Goal: Transaction & Acquisition: Purchase product/service

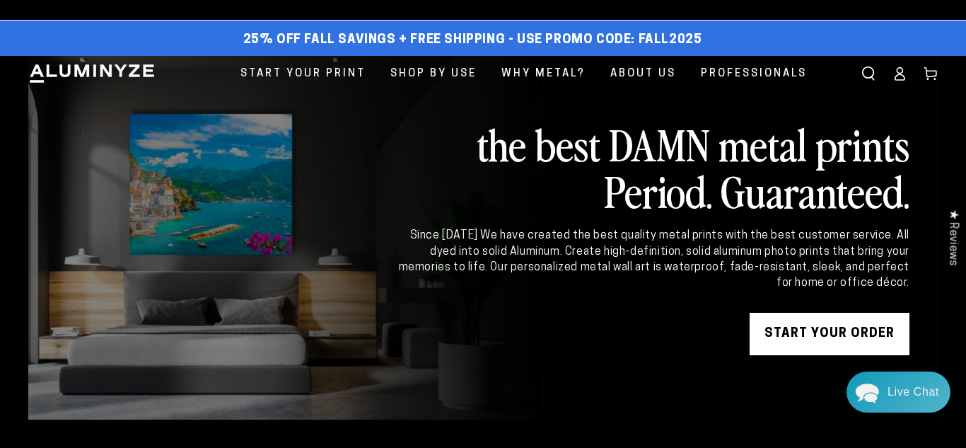
click at [806, 336] on link "START YOUR Order" at bounding box center [830, 334] width 160 height 42
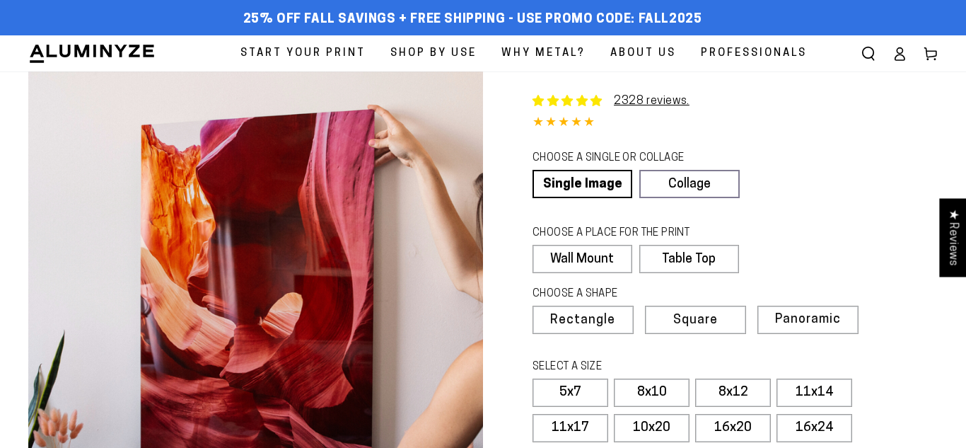
select select "**********"
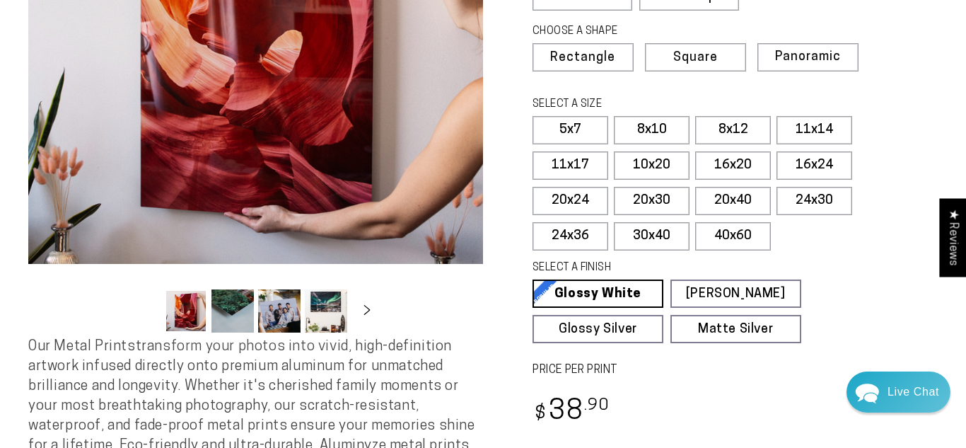
scroll to position [230, 0]
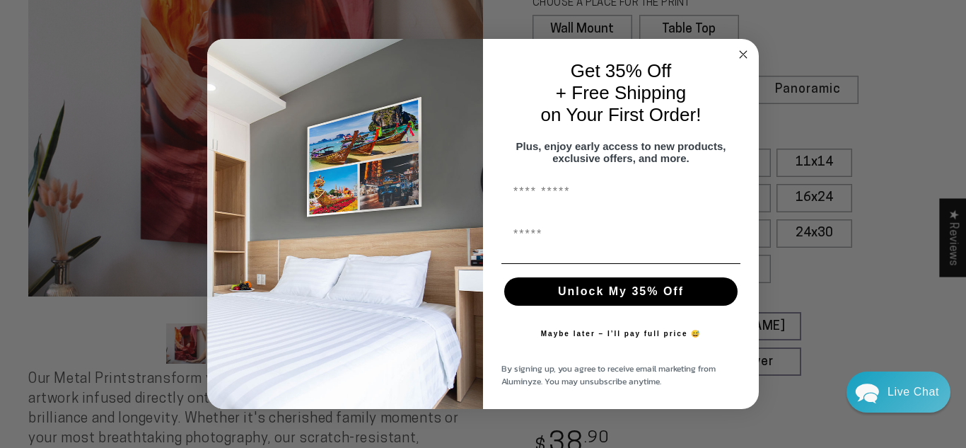
click at [663, 159] on span "Plus, enjoy early access to new products, exclusive offers, and more." at bounding box center [621, 152] width 210 height 24
click at [745, 47] on circle "Close dialog" at bounding box center [744, 54] width 16 height 16
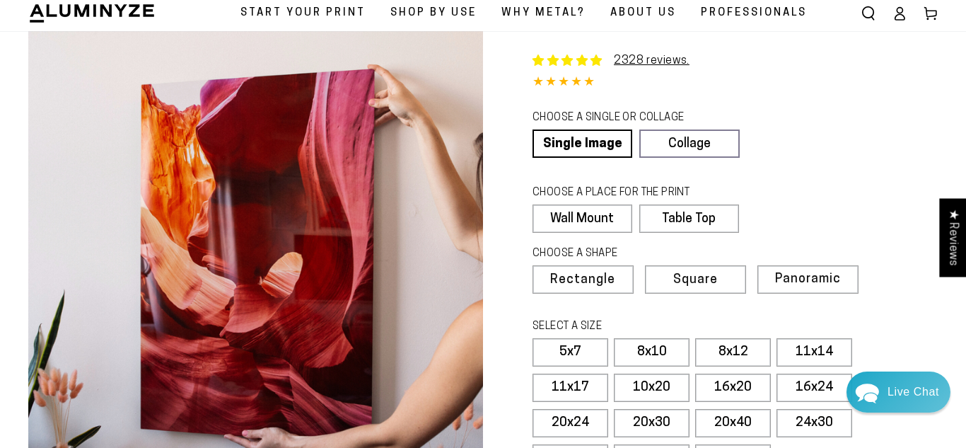
scroll to position [0, 0]
